Goal: Information Seeking & Learning: Find contact information

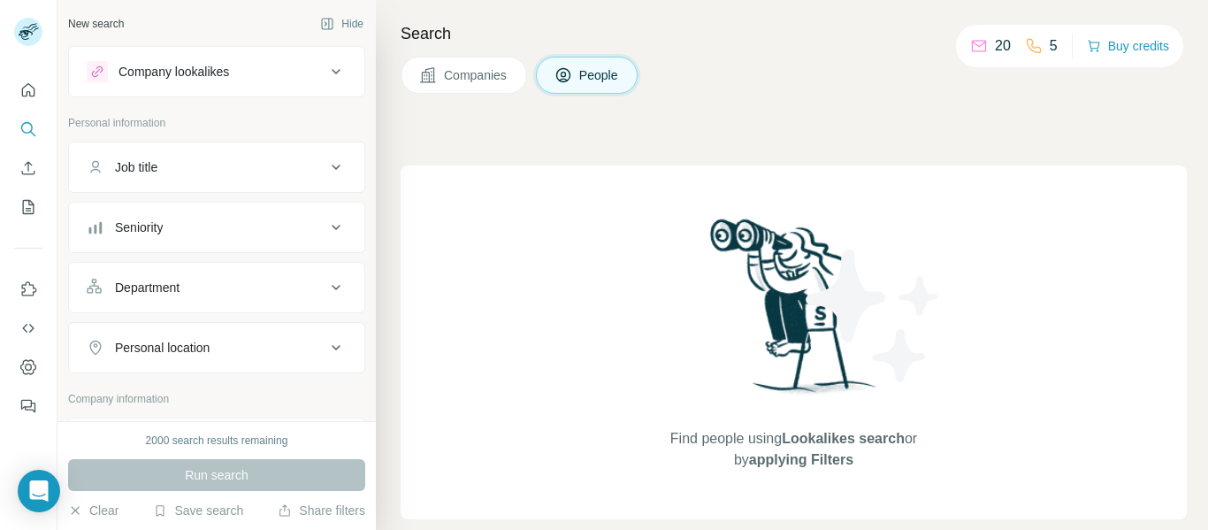
click at [490, 73] on span "Companies" at bounding box center [476, 75] width 65 height 18
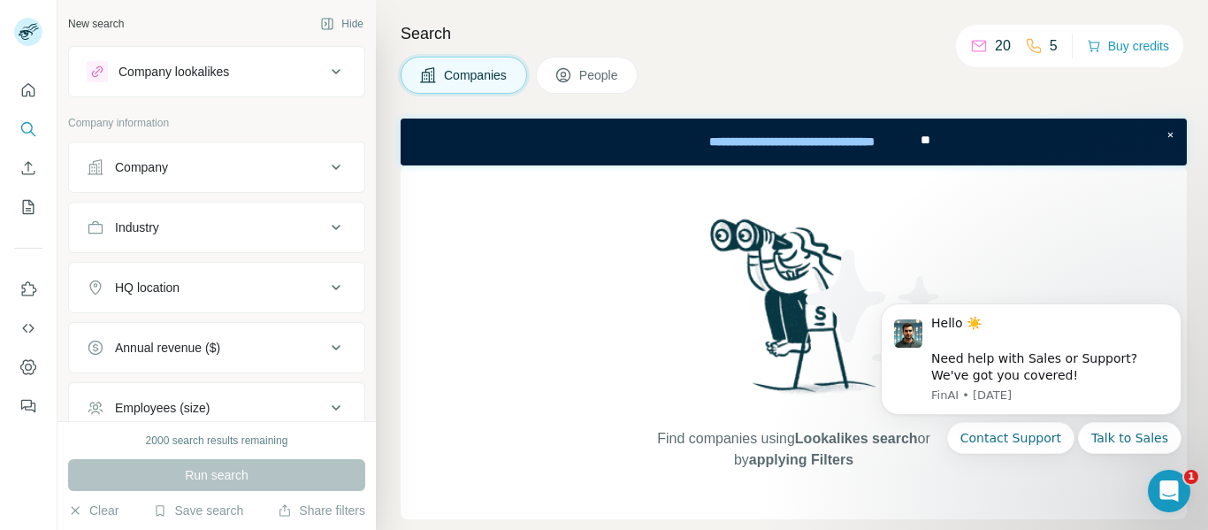
click at [588, 78] on span "People" at bounding box center [599, 75] width 41 height 18
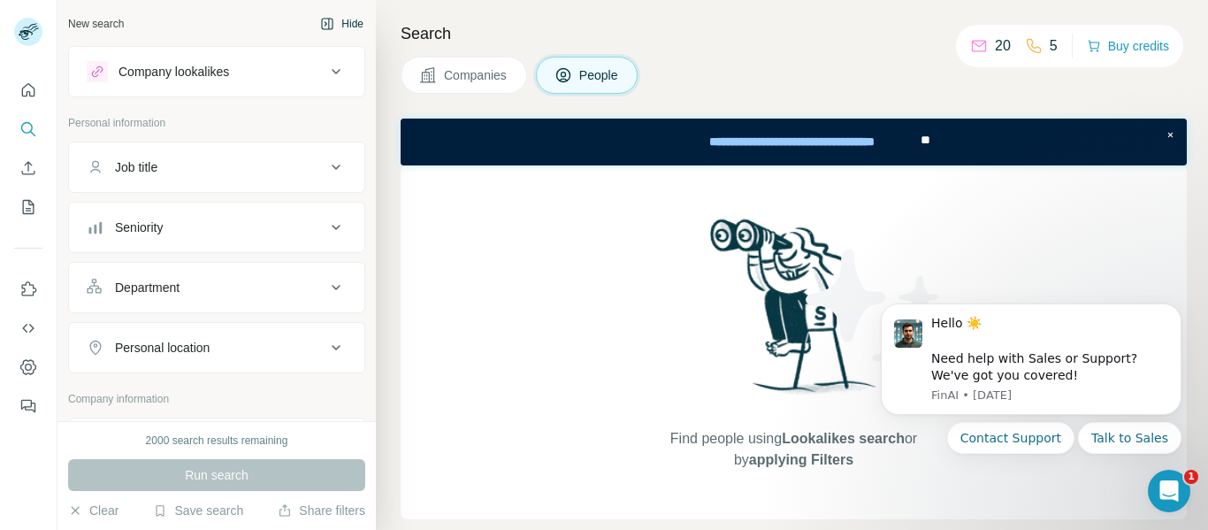
click at [320, 25] on icon "button" at bounding box center [327, 24] width 14 height 14
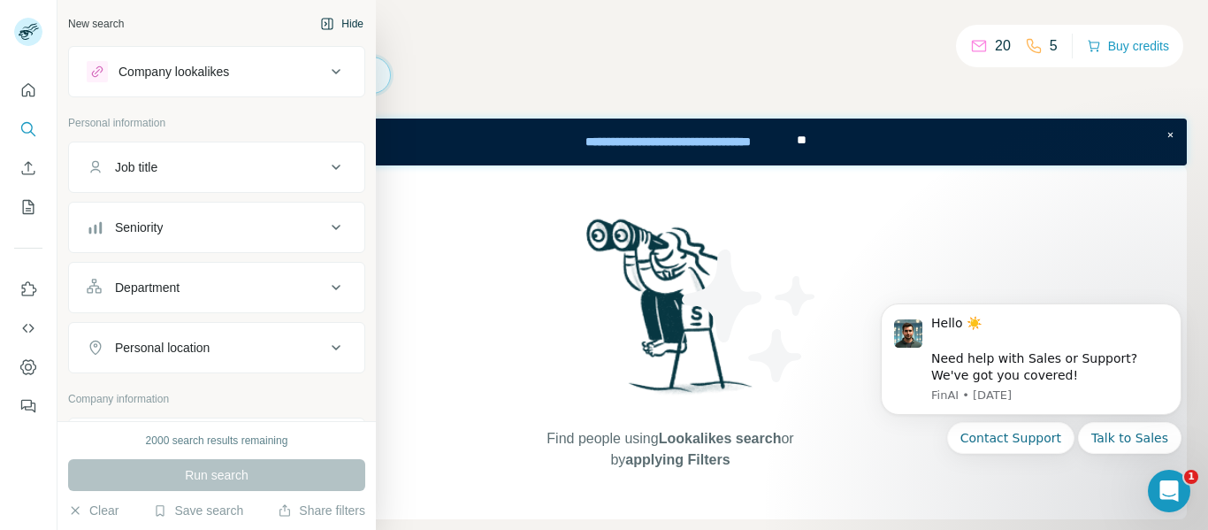
click at [157, 155] on button "Job title" at bounding box center [216, 167] width 295 height 42
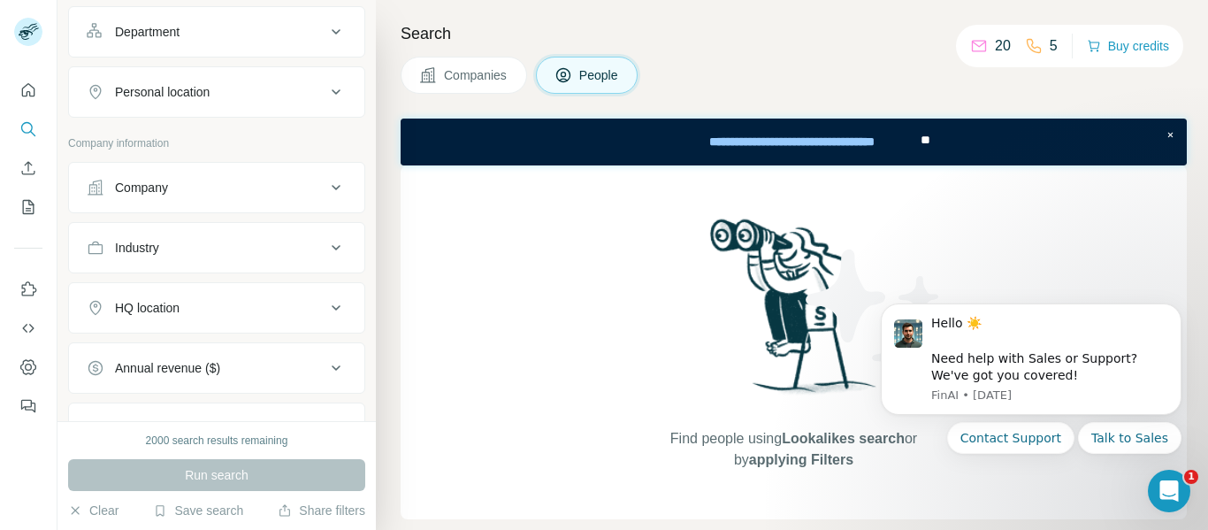
scroll to position [309, 0]
click at [24, 101] on button "Quick start" at bounding box center [28, 90] width 28 height 32
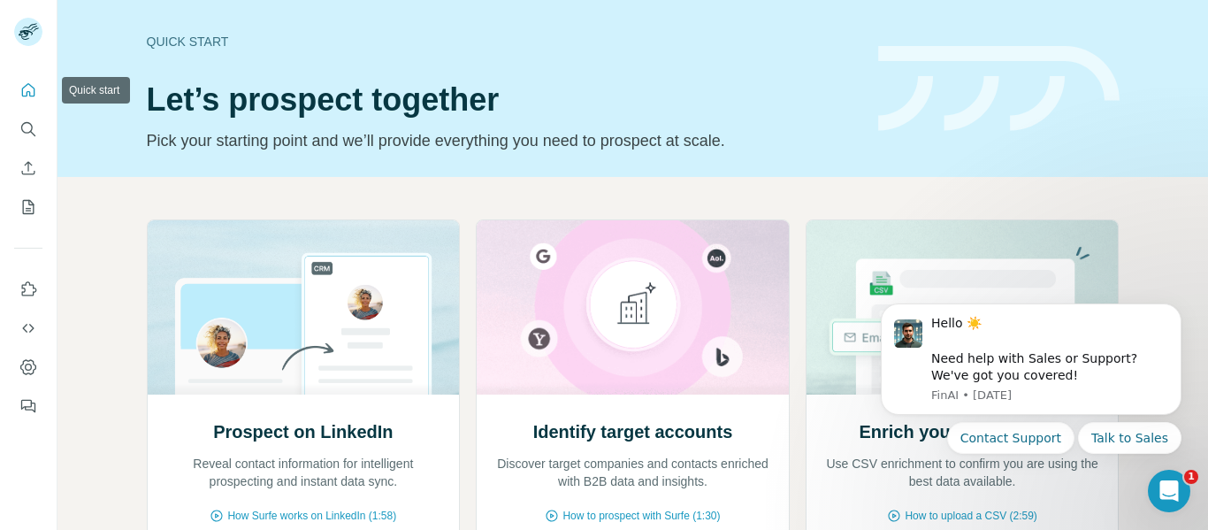
click at [24, 101] on button "Quick start" at bounding box center [28, 90] width 28 height 32
click at [324, 74] on div "Quick start Let’s prospect together Pick your starting point and we’ll provide …" at bounding box center [502, 88] width 710 height 129
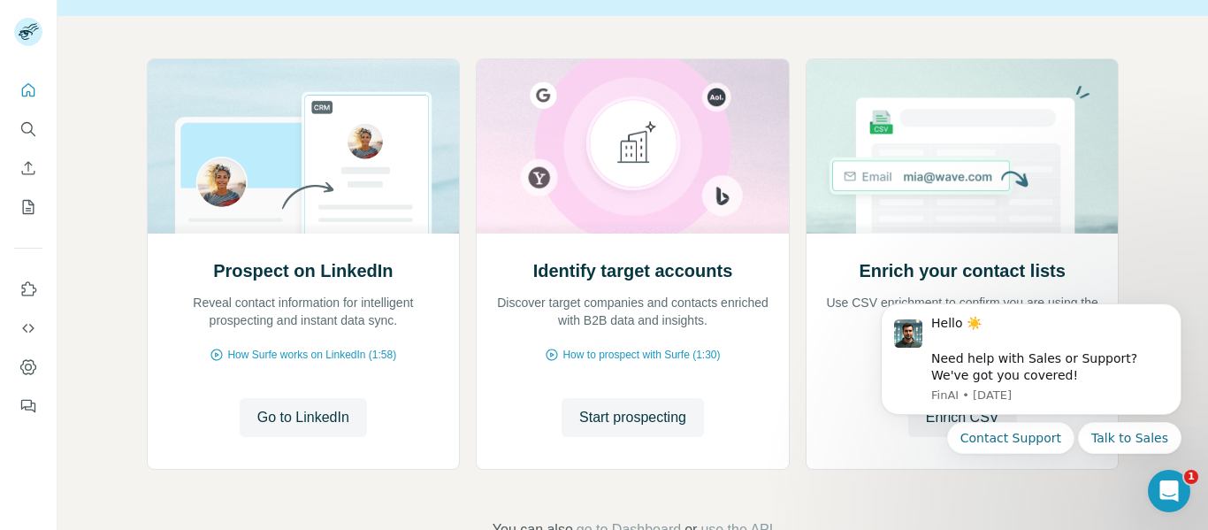
scroll to position [214, 0]
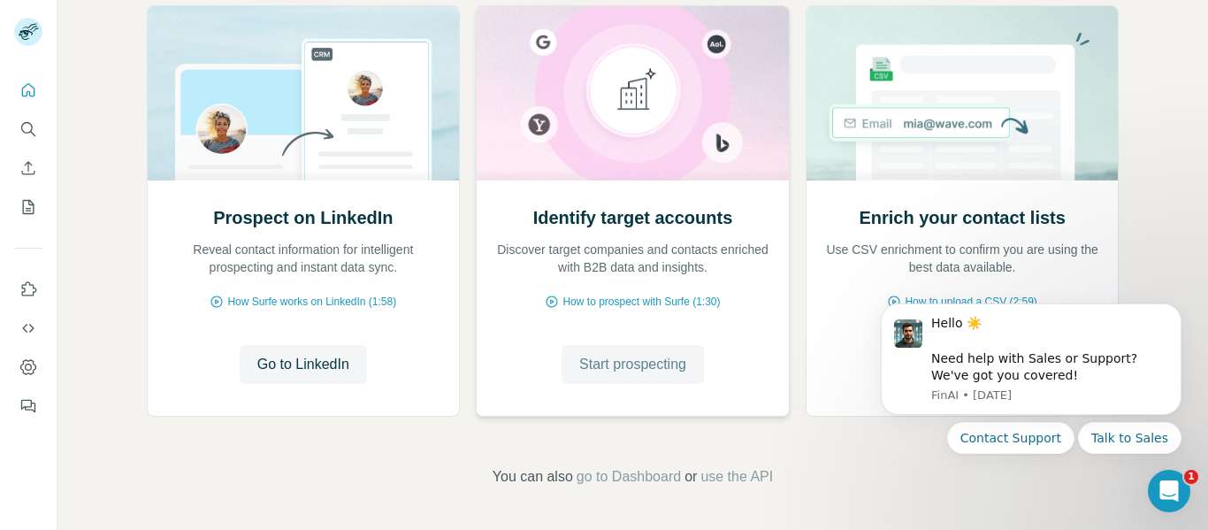
click at [638, 366] on span "Start prospecting" at bounding box center [632, 364] width 107 height 21
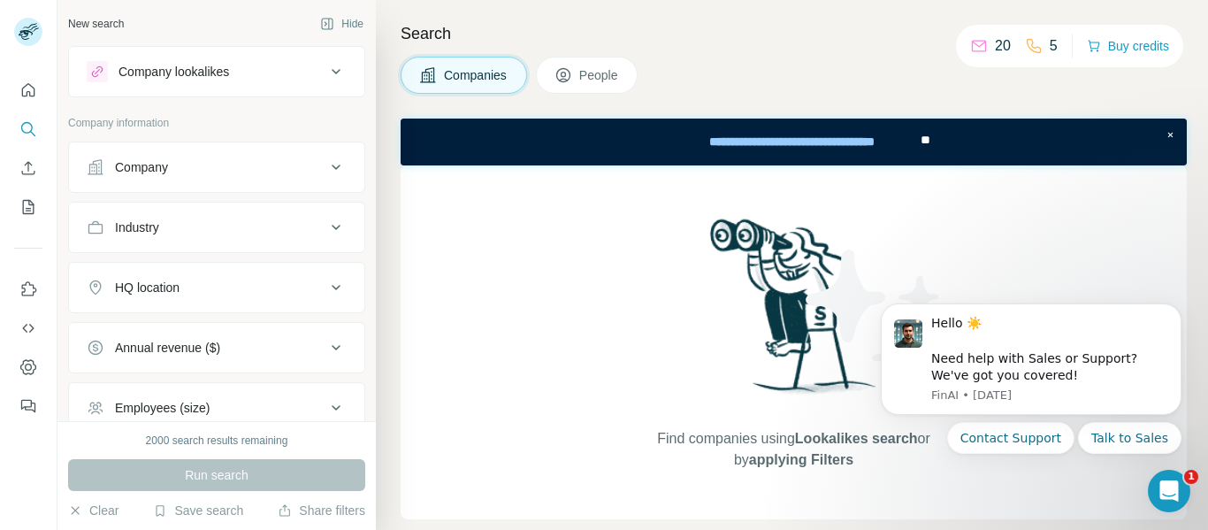
click at [554, 68] on button "People" at bounding box center [587, 75] width 103 height 37
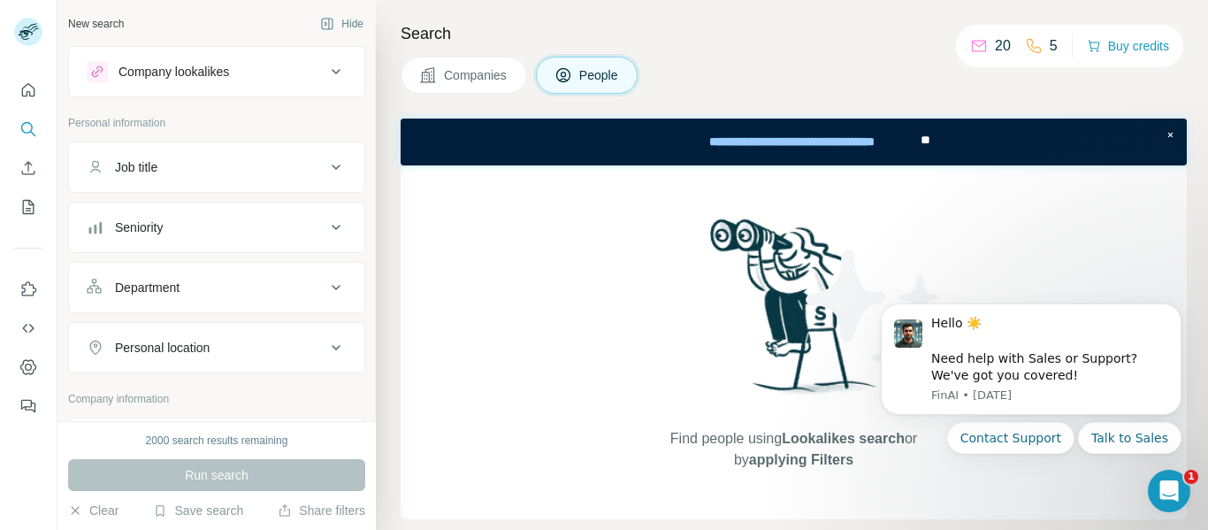
click at [456, 75] on span "Companies" at bounding box center [476, 75] width 65 height 18
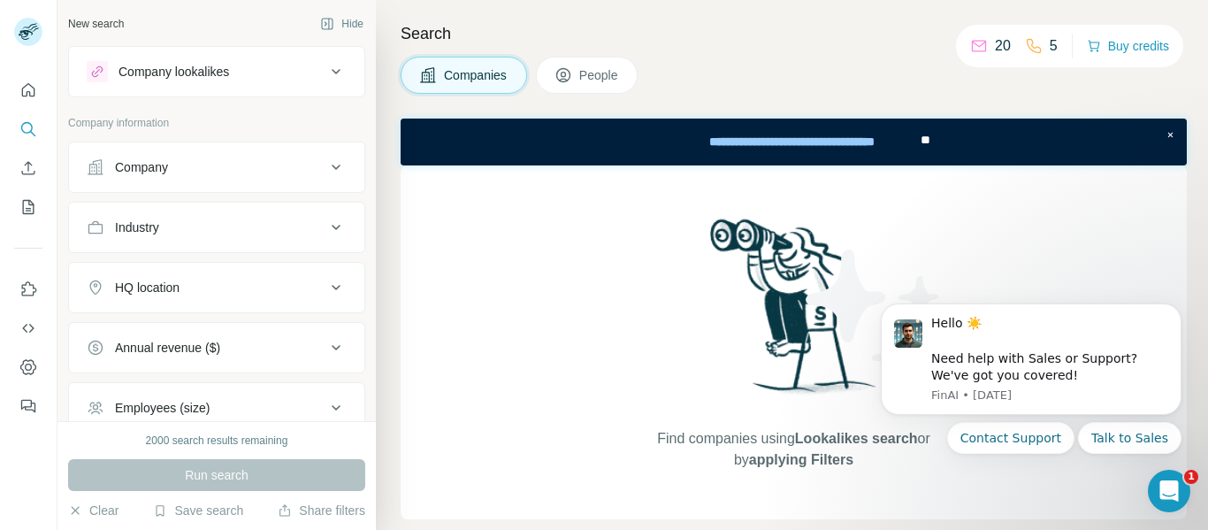
click at [302, 164] on div "Company" at bounding box center [206, 167] width 239 height 18
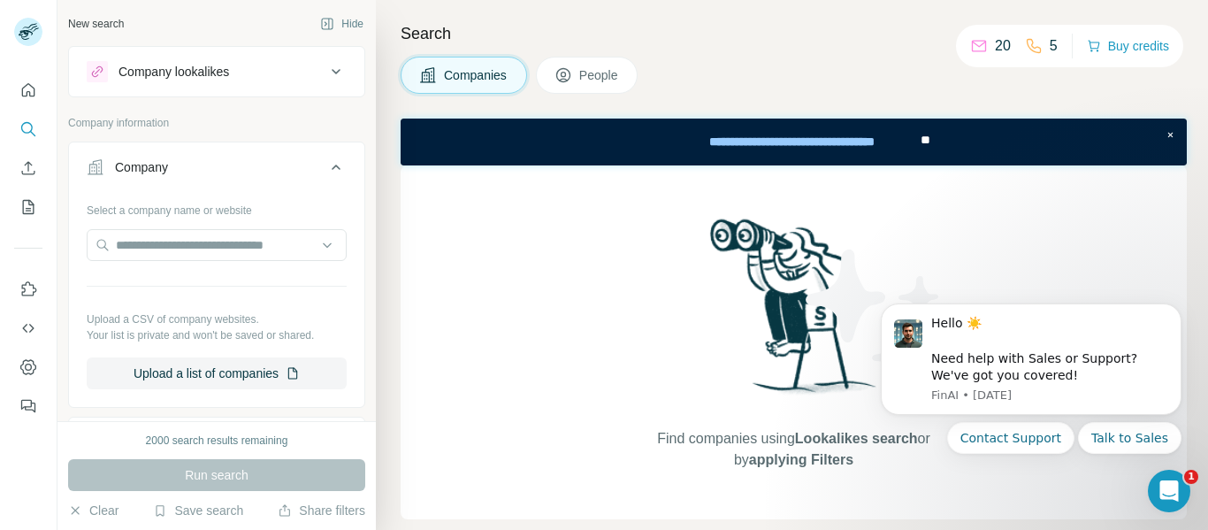
click at [325, 160] on icon at bounding box center [335, 167] width 21 height 21
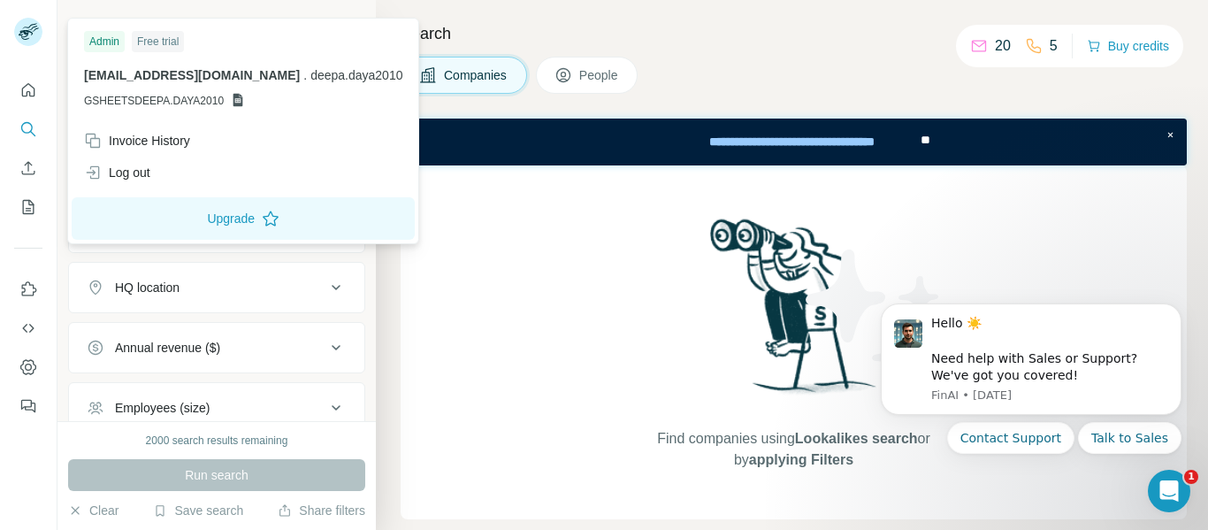
click at [19, 26] on rect at bounding box center [28, 32] width 28 height 28
drag, startPoint x: 87, startPoint y: 96, endPoint x: 221, endPoint y: 90, distance: 134.5
click at [221, 90] on div "[EMAIL_ADDRESS][DOMAIN_NAME] . [DOMAIN_NAME] [DOMAIN_NAME]" at bounding box center [243, 87] width 318 height 42
click at [233, 94] on icon at bounding box center [238, 100] width 10 height 13
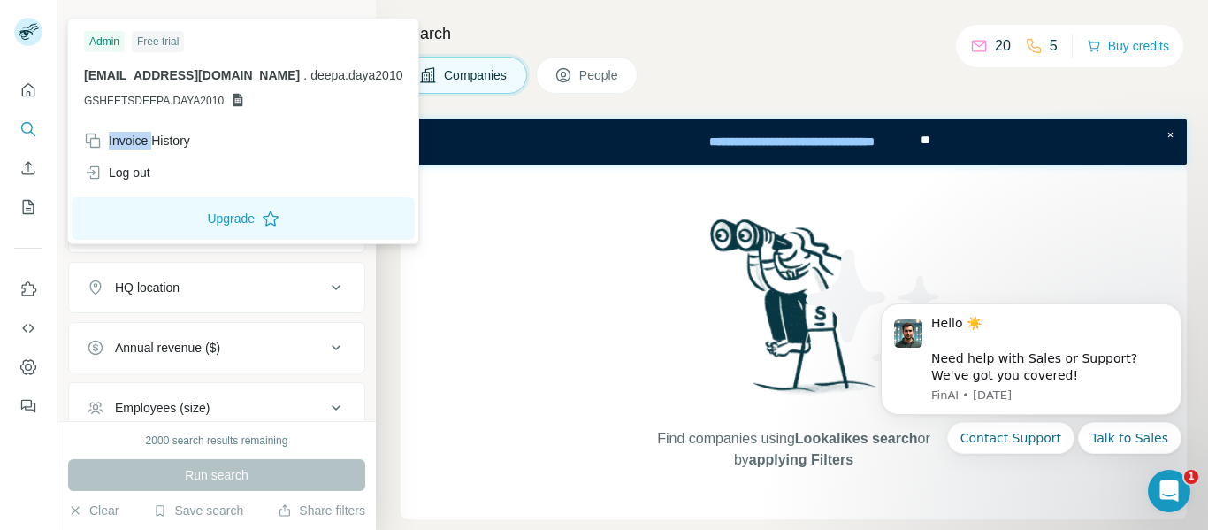
click at [233, 94] on icon at bounding box center [238, 100] width 10 height 13
click at [780, 303] on img at bounding box center [794, 312] width 184 height 197
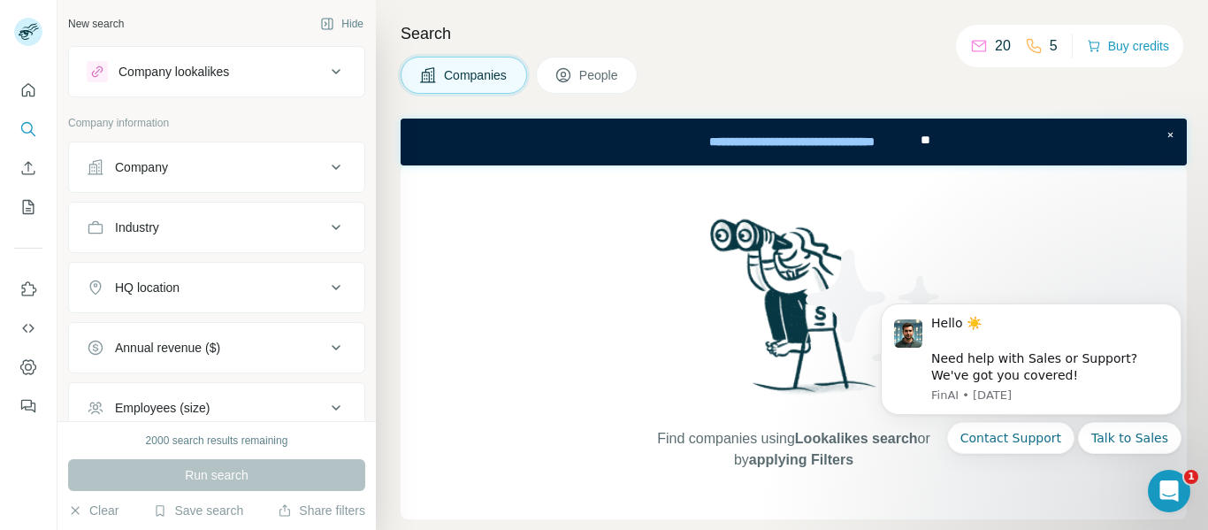
click at [197, 172] on div "Company" at bounding box center [206, 167] width 239 height 18
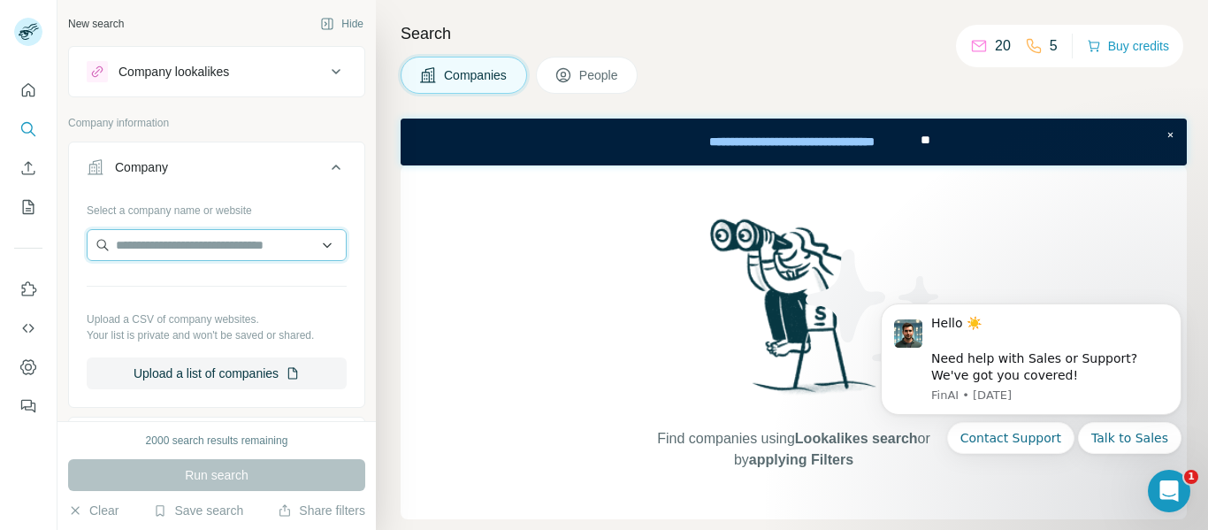
click at [313, 247] on input "text" at bounding box center [217, 245] width 260 height 32
click at [179, 236] on input "text" at bounding box center [217, 245] width 260 height 32
paste input "**********"
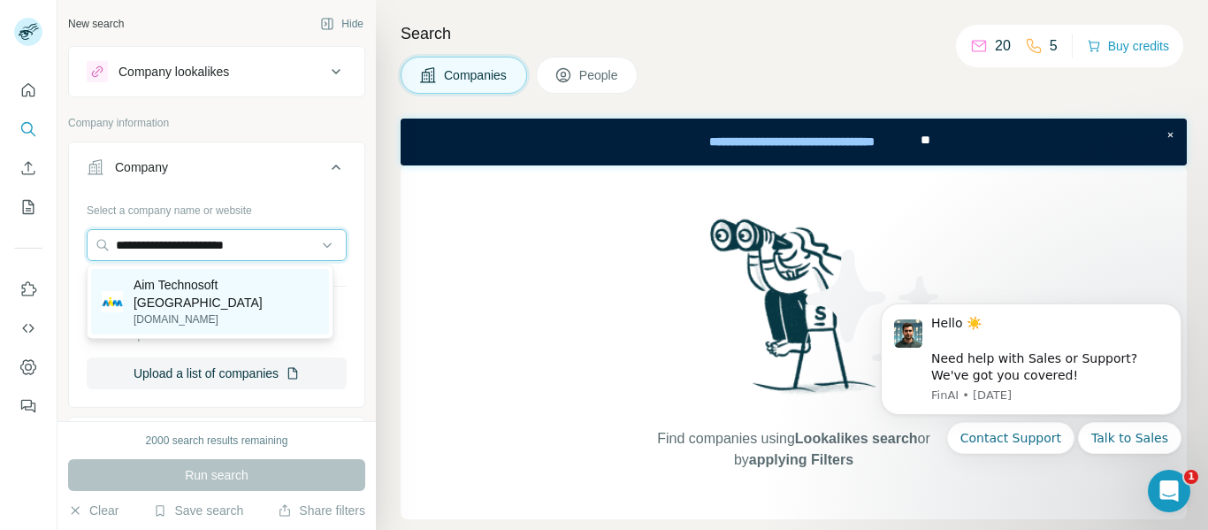
type input "**********"
click at [203, 278] on p "Aim Technosoft [GEOGRAPHIC_DATA]" at bounding box center [226, 293] width 185 height 35
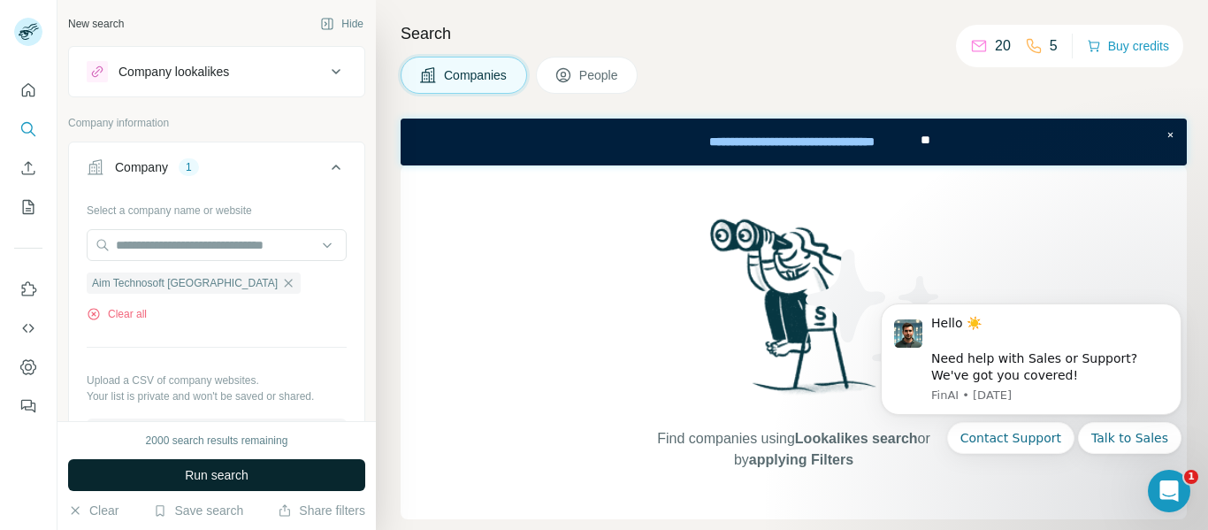
click at [248, 474] on span "Run search" at bounding box center [217, 475] width 64 height 18
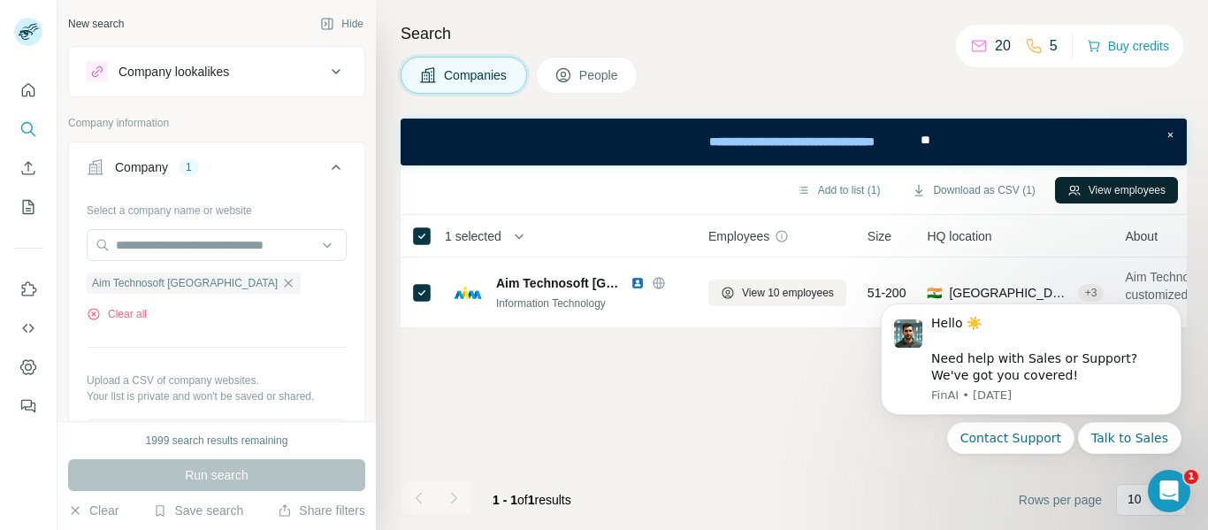
click at [1115, 187] on button "View employees" at bounding box center [1116, 190] width 123 height 27
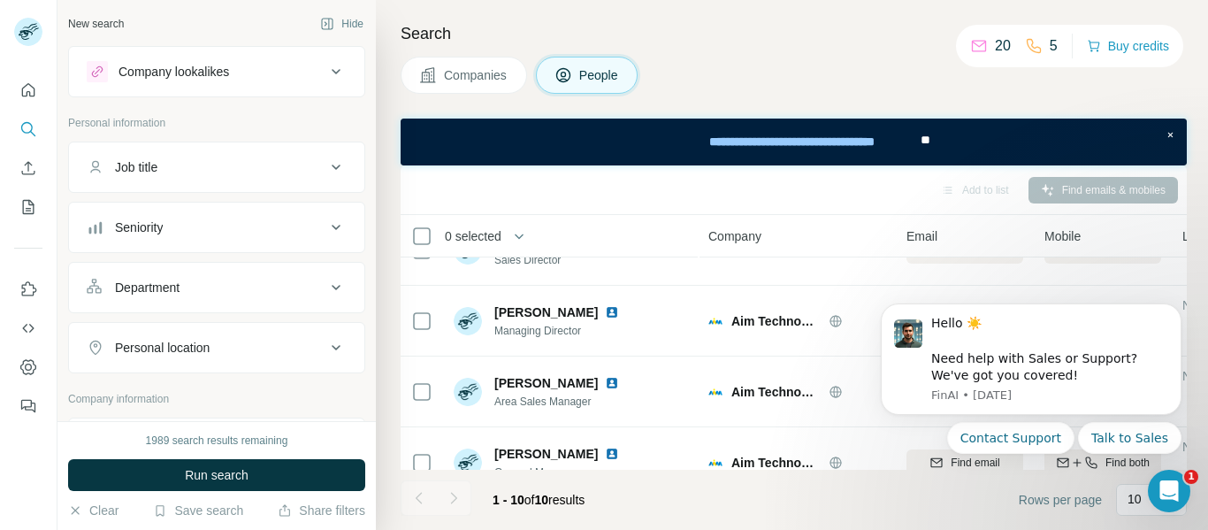
scroll to position [115, 0]
click at [1178, 305] on icon "Dismiss notification" at bounding box center [1177, 309] width 10 height 10
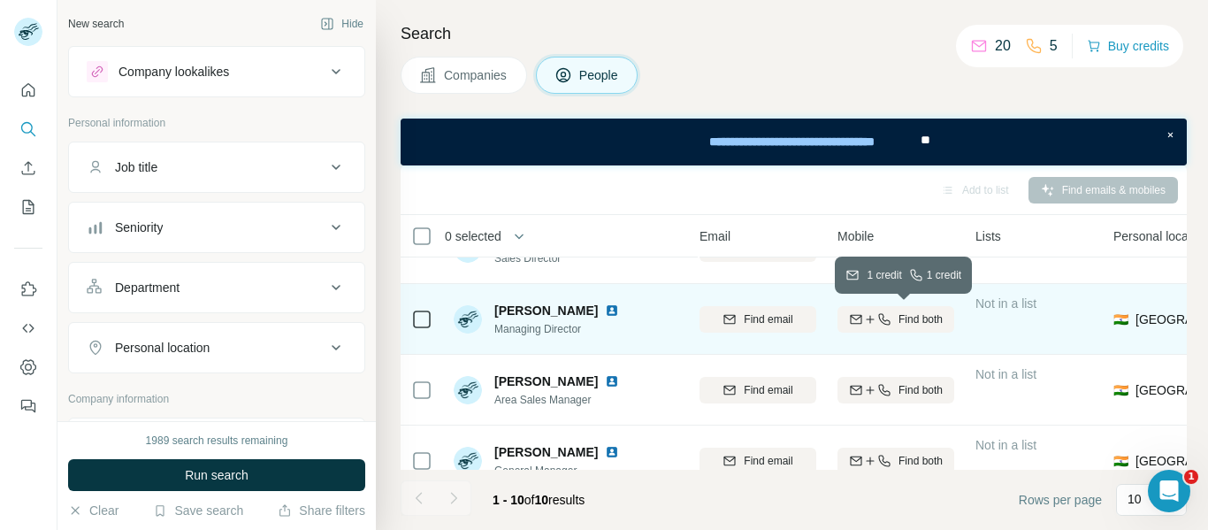
scroll to position [115, 210]
click at [892, 314] on div "Find both" at bounding box center [893, 319] width 117 height 16
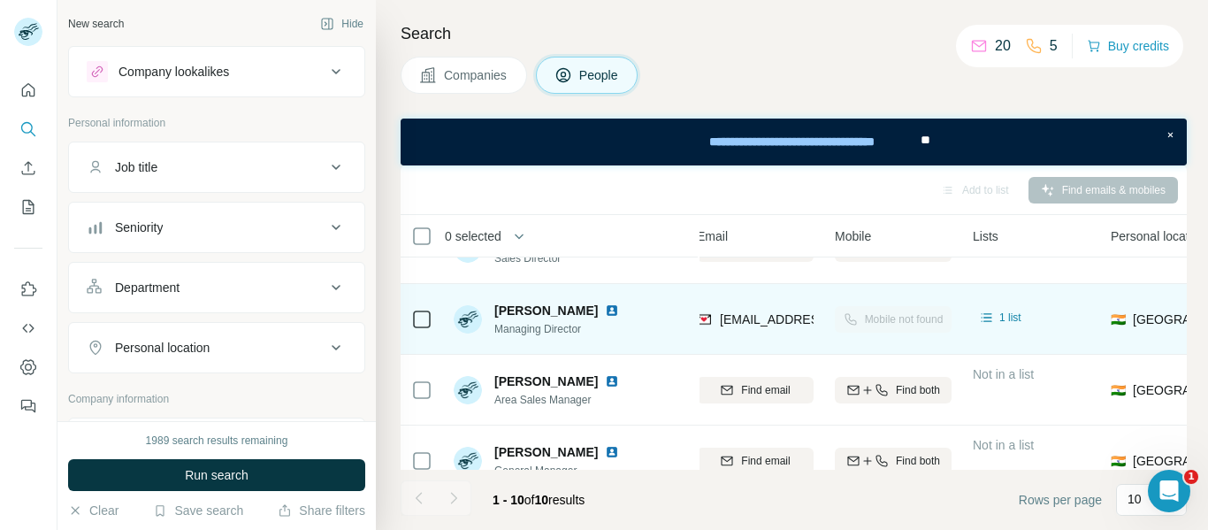
click at [877, 314] on div "Mobile not found" at bounding box center [893, 318] width 117 height 49
